Goal: Task Accomplishment & Management: Use online tool/utility

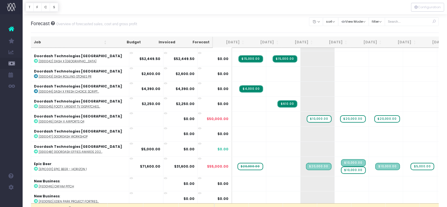
scroll to position [0, 0]
click at [76, 119] on abbr "[DD0046] Dash x Airports Q4" at bounding box center [61, 121] width 46 height 4
click at [300, 115] on span "+" at bounding box center [308, 118] width 17 height 15
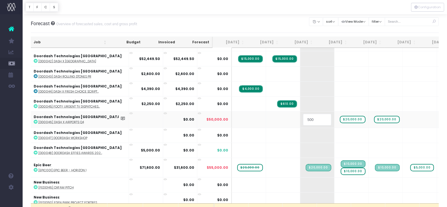
type input "5000"
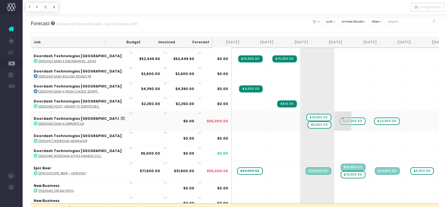
click at [340, 117] on span "$20,000.00" at bounding box center [353, 120] width 26 height 7
type input "17500"
click at [369, 115] on span "+" at bounding box center [377, 120] width 17 height 19
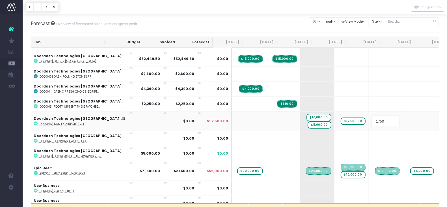
type input "17500"
click at [380, 114] on span "$20,000.00" at bounding box center [387, 117] width 26 height 7
click at [308, 121] on span "$5,000.00" at bounding box center [319, 124] width 23 height 7
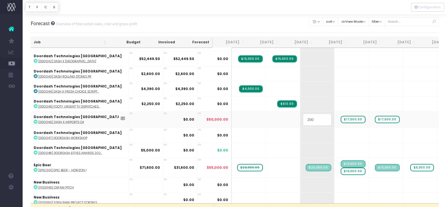
type input "2000"
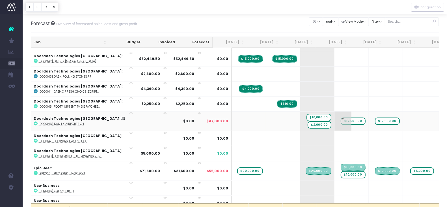
click at [341, 117] on span "$17,500.00" at bounding box center [353, 120] width 25 height 7
type input "20000"
click at [375, 117] on span "$17,500.00" at bounding box center [387, 120] width 25 height 7
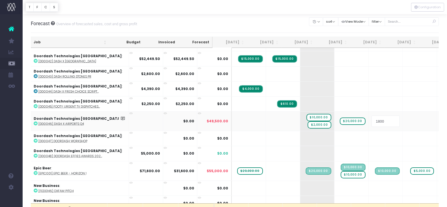
type input "18000"
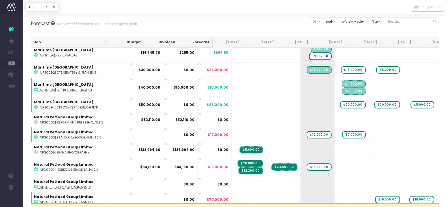
scroll to position [4030, 0]
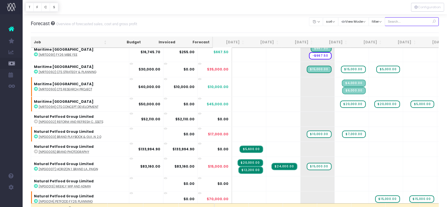
click at [399, 22] on input "text" at bounding box center [412, 21] width 54 height 9
type input "maybe"
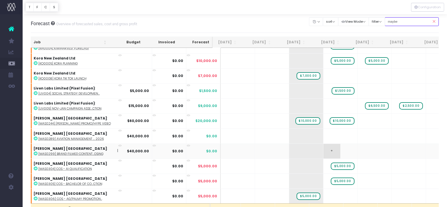
scroll to position [139, 8]
click at [64, 121] on abbr "[MAS0244] [PERSON_NAME] Promo/Hype Video" at bounding box center [74, 123] width 72 height 4
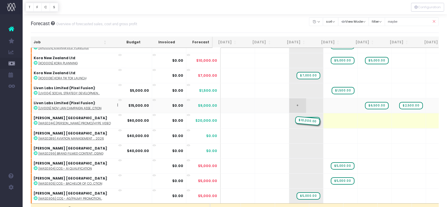
drag, startPoint x: 330, startPoint y: 115, endPoint x: 301, endPoint y: 108, distance: 30.2
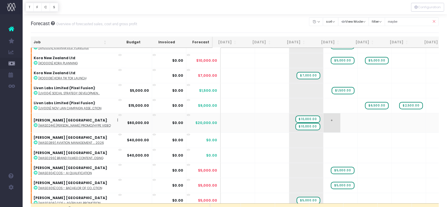
click at [324, 120] on span "+" at bounding box center [332, 122] width 17 height 19
type input "8000"
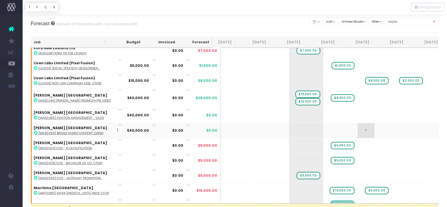
scroll to position [165, 8]
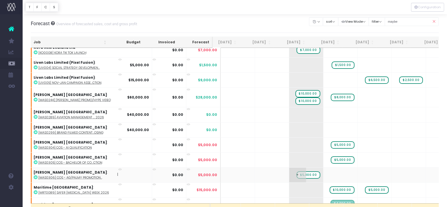
click at [298, 171] on span "$5,000.00" at bounding box center [308, 174] width 23 height 7
type input "0"
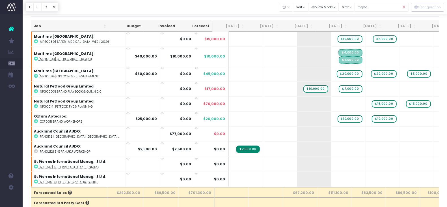
scroll to position [16, 0]
click at [404, 5] on icon at bounding box center [404, 7] width 10 height 12
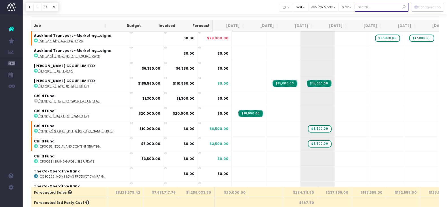
click at [369, 6] on input "text" at bounding box center [382, 7] width 54 height 9
type input "audo"
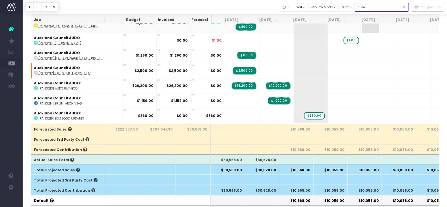
scroll to position [84, 0]
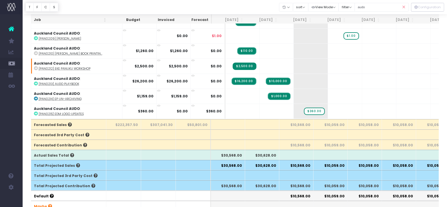
click at [404, 6] on icon at bounding box center [404, 7] width 10 height 12
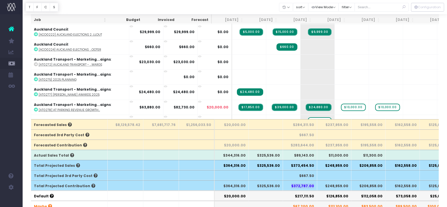
drag, startPoint x: 292, startPoint y: 184, endPoint x: 315, endPoint y: 185, distance: 23.2
click at [315, 185] on th "$372,787.00" at bounding box center [300, 185] width 34 height 10
drag, startPoint x: 329, startPoint y: 188, endPoint x: 348, endPoint y: 189, distance: 18.4
click at [348, 189] on th "$248,959.00" at bounding box center [334, 185] width 34 height 10
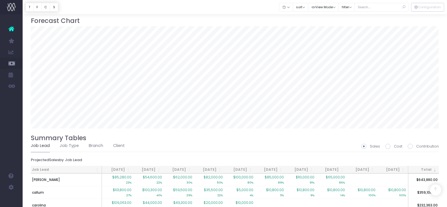
scroll to position [412, 0]
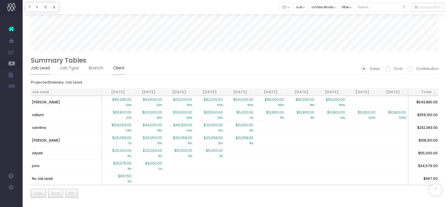
click at [120, 64] on link "Client" at bounding box center [119, 68] width 12 height 13
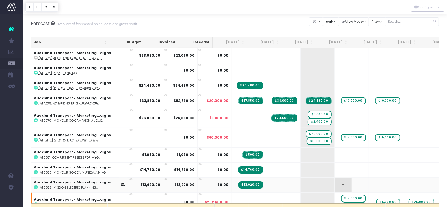
scroll to position [135, 0]
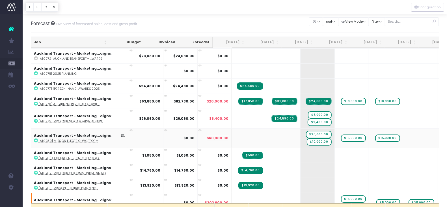
click at [79, 139] on abbr "[AT0280] Mission Electric: WX...tform" at bounding box center [69, 141] width 60 height 4
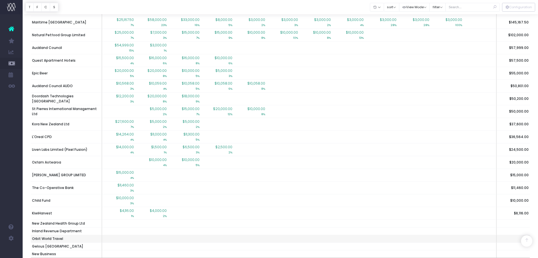
scroll to position [588, 0]
